Goal: Find specific page/section: Find specific page/section

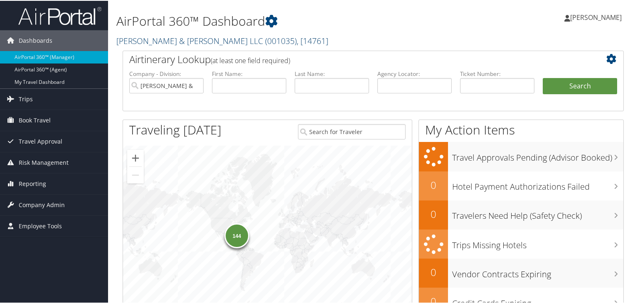
click at [155, 40] on link "[PERSON_NAME] & [PERSON_NAME] LLC ( 001035 ) , [ 14761 ]" at bounding box center [222, 39] width 212 height 11
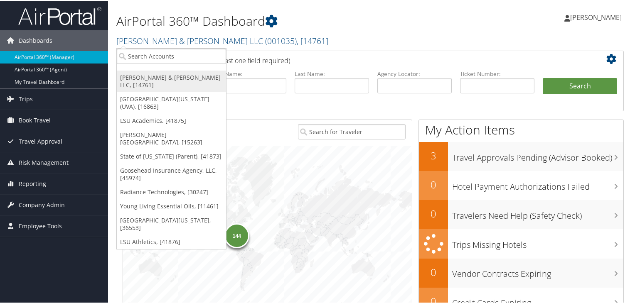
click at [159, 79] on link "[PERSON_NAME] & [PERSON_NAME] LLC, [14761]" at bounding box center [171, 81] width 109 height 22
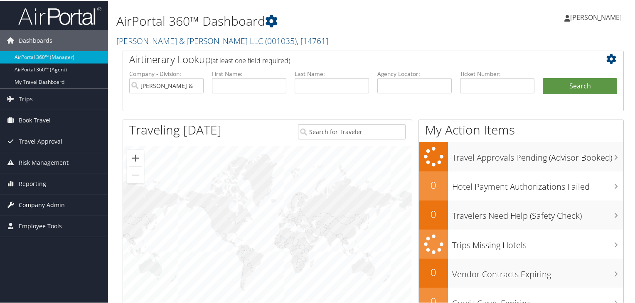
click at [38, 204] on span "Company Admin" at bounding box center [42, 204] width 46 height 21
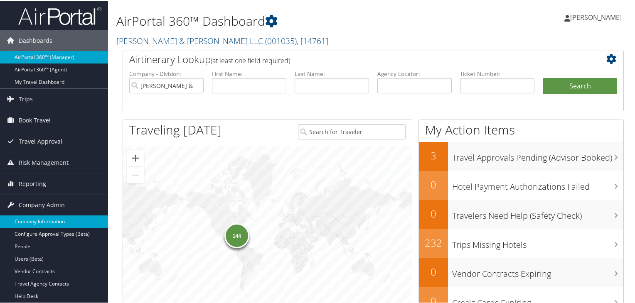
click at [51, 222] on link "Company Information" at bounding box center [54, 221] width 108 height 12
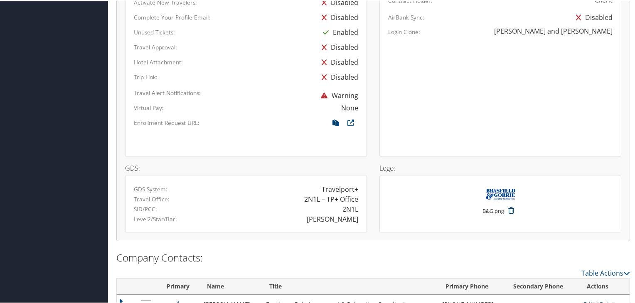
scroll to position [570, 0]
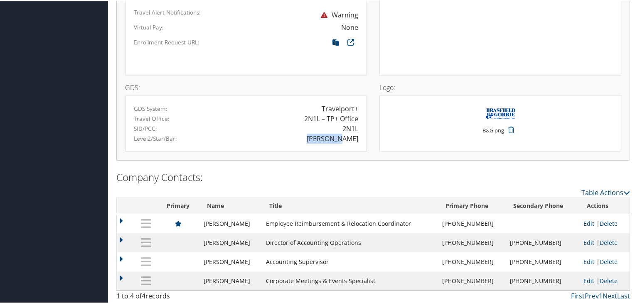
drag, startPoint x: 324, startPoint y: 137, endPoint x: 355, endPoint y: 137, distance: 30.8
click at [355, 137] on div "BRASFIELD" at bounding box center [333, 138] width 52 height 10
copy div "BRASFIELD"
